Goal: Task Accomplishment & Management: Manage account settings

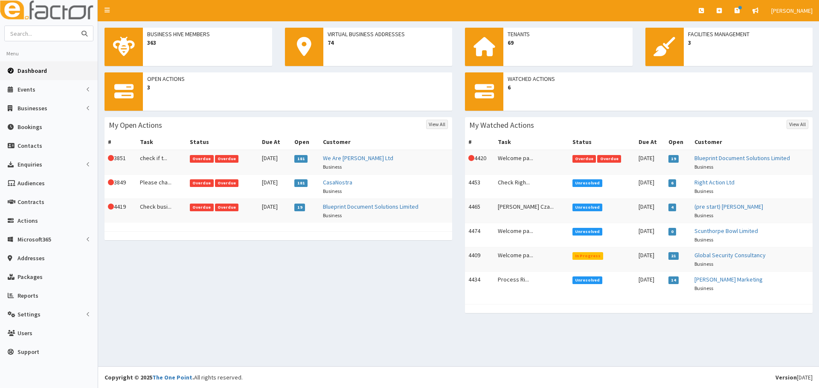
click at [59, 36] on input "text" at bounding box center [41, 33] width 72 height 15
click at [170, 212] on td "Check busi..." at bounding box center [161, 211] width 50 height 24
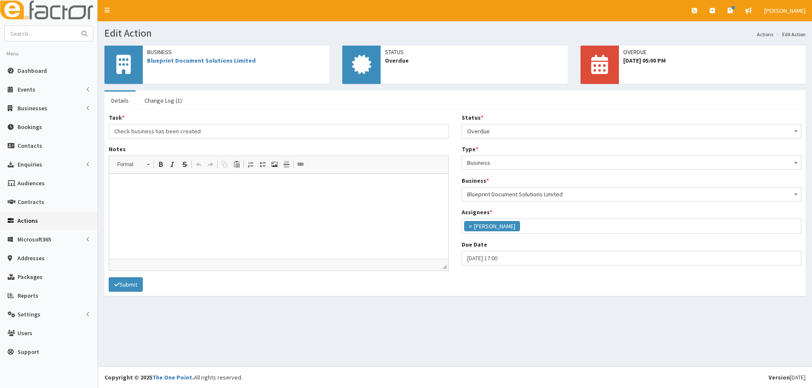
scroll to position [70, 0]
drag, startPoint x: 158, startPoint y: 100, endPoint x: 145, endPoint y: 100, distance: 13.2
click at [158, 100] on link "Change Log (1)" at bounding box center [163, 101] width 51 height 18
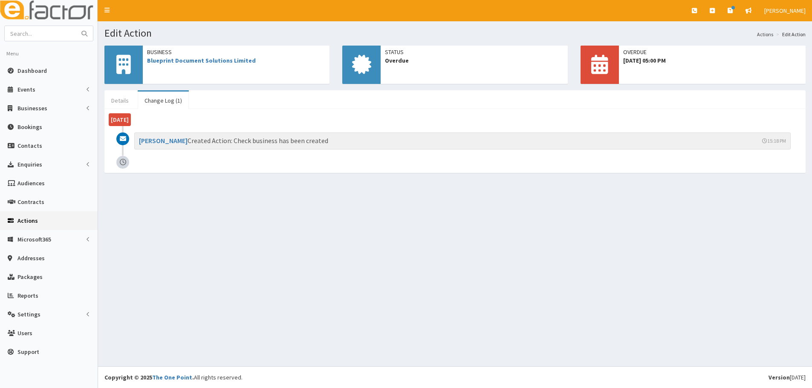
click at [126, 101] on link "Details" at bounding box center [119, 101] width 31 height 18
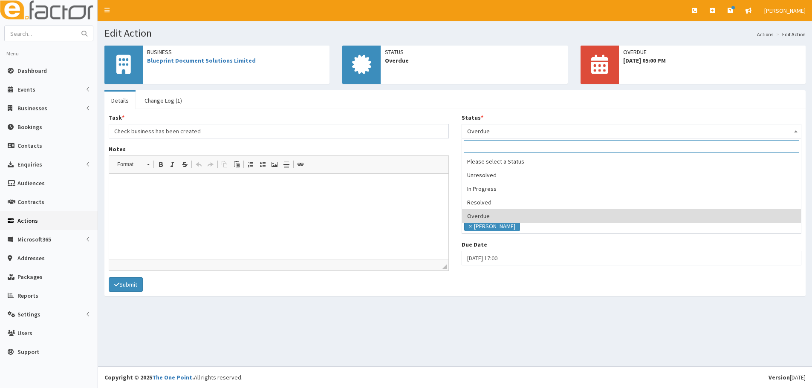
drag, startPoint x: 553, startPoint y: 131, endPoint x: 490, endPoint y: 159, distance: 68.7
click at [548, 131] on span "Overdue" at bounding box center [631, 131] width 329 height 12
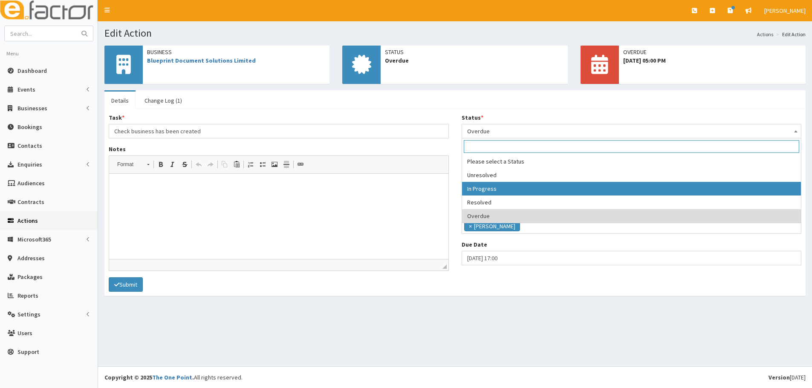
select select "2"
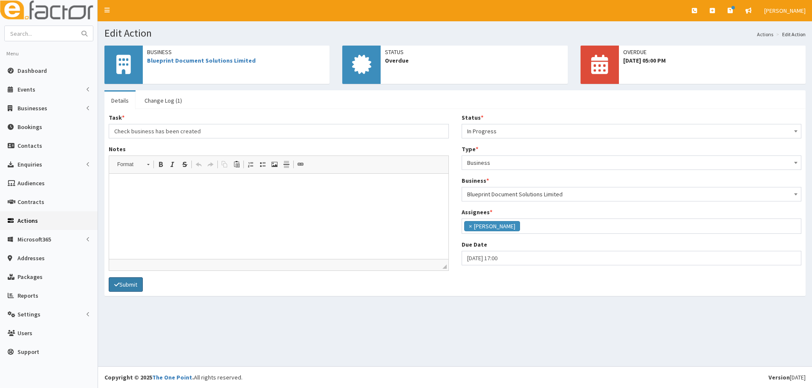
click at [128, 286] on button "Submit" at bounding box center [126, 285] width 34 height 14
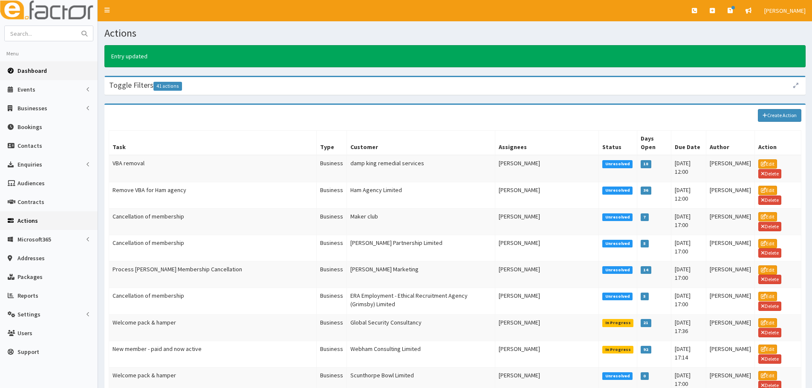
click at [47, 72] on link "Dashboard" at bounding box center [49, 70] width 98 height 19
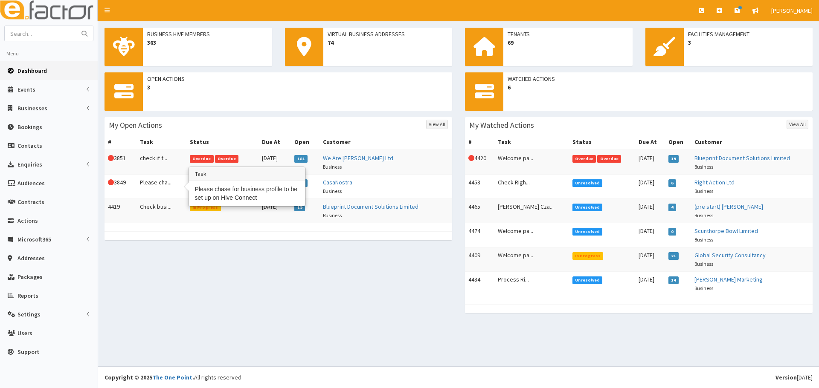
click at [158, 185] on td "Please cha..." at bounding box center [161, 187] width 50 height 24
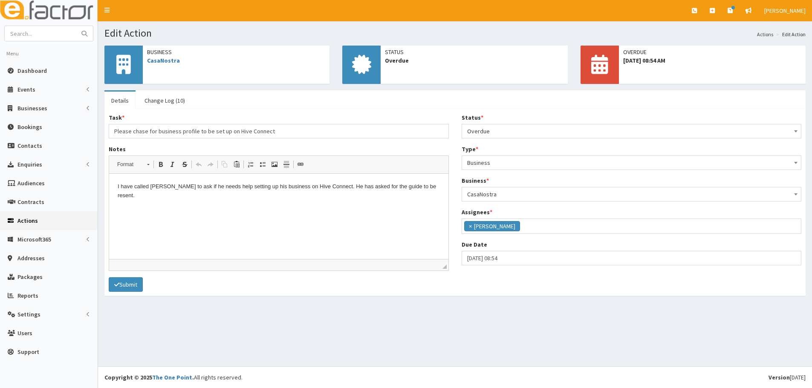
scroll to position [70, 0]
click at [508, 135] on span "Overdue" at bounding box center [631, 131] width 329 height 12
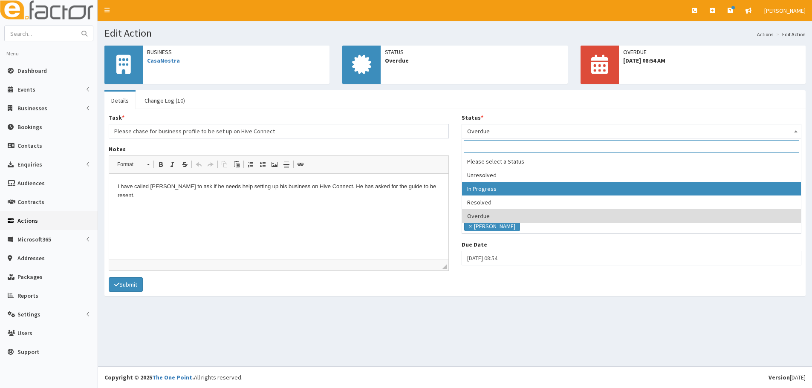
select select "2"
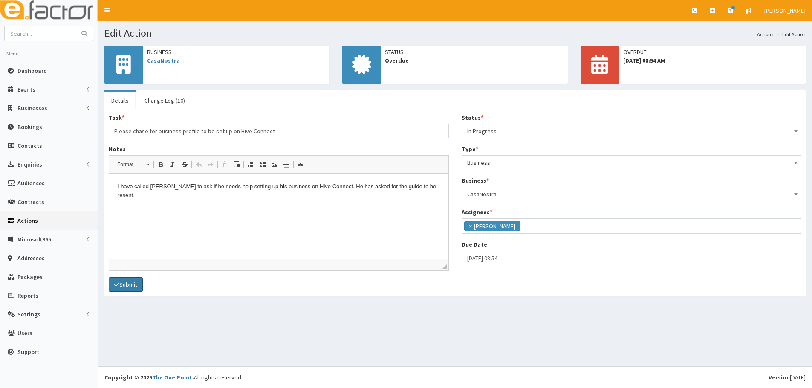
click at [129, 290] on button "Submit" at bounding box center [126, 285] width 34 height 14
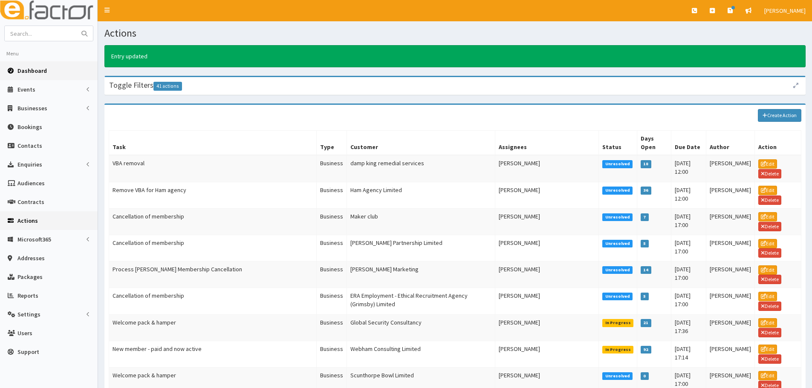
drag, startPoint x: 31, startPoint y: 69, endPoint x: 35, endPoint y: 69, distance: 4.7
click at [31, 69] on span "Dashboard" at bounding box center [31, 71] width 29 height 8
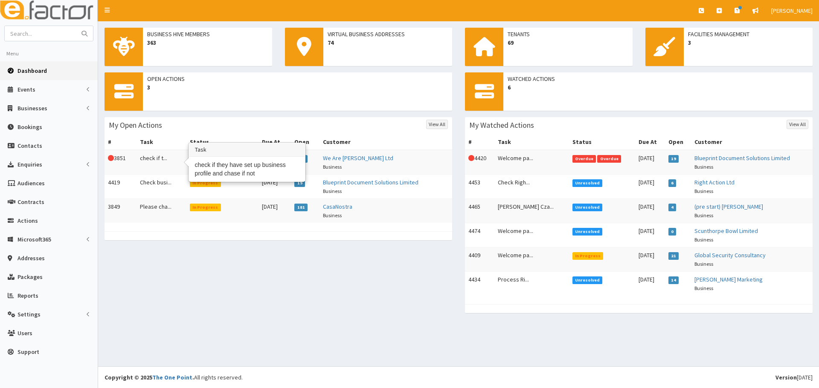
click at [167, 159] on td "check if t..." at bounding box center [161, 162] width 50 height 25
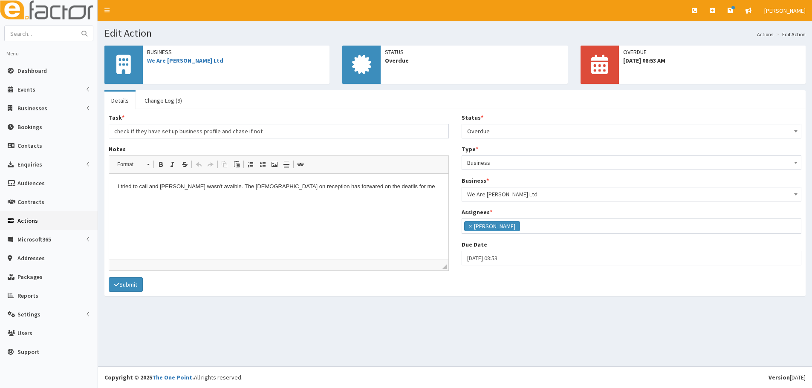
scroll to position [70, 0]
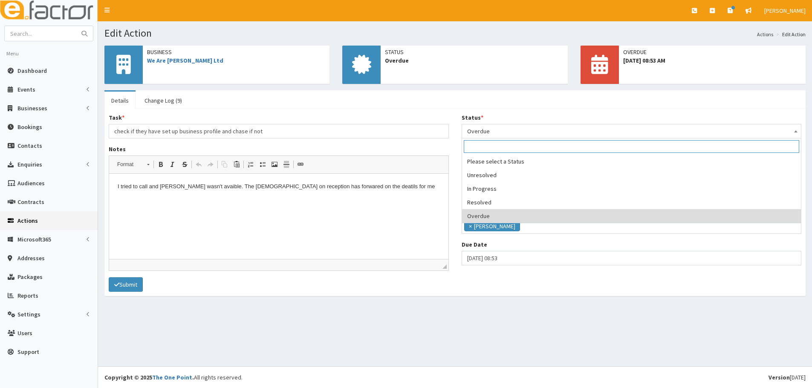
click at [514, 131] on span "Overdue" at bounding box center [631, 131] width 329 height 12
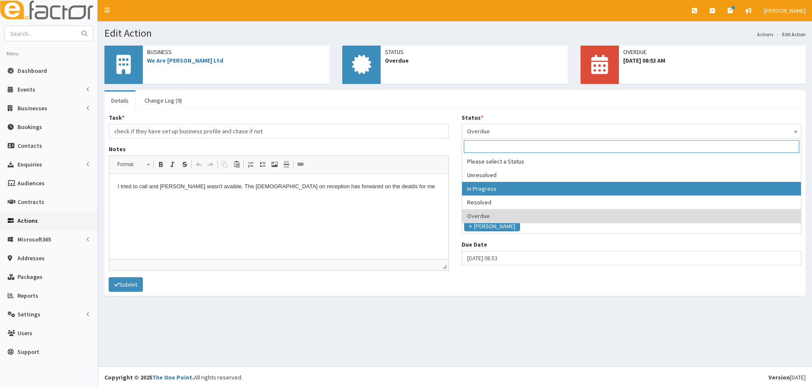
select select "2"
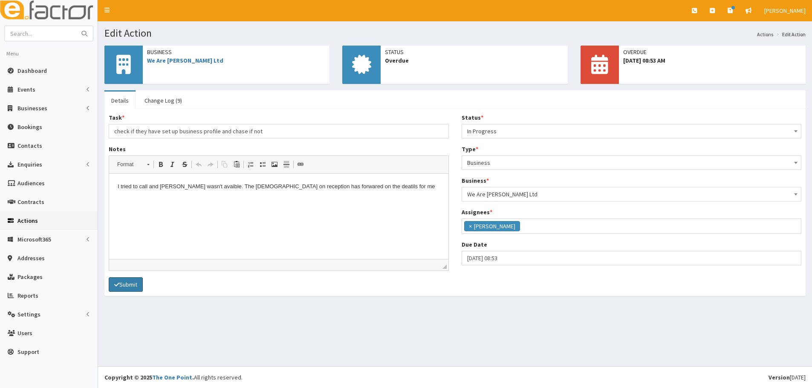
click at [117, 281] on button "Submit" at bounding box center [126, 285] width 34 height 14
